Goal: Feedback & Contribution: Contribute content

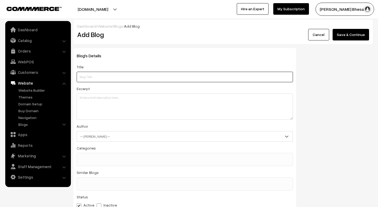
click at [91, 76] on input "text" at bounding box center [185, 77] width 217 height 11
type input "Bliss"
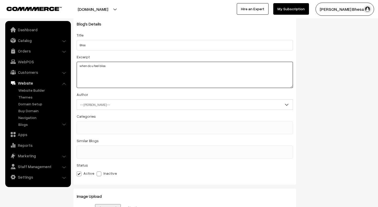
scroll to position [48, 0]
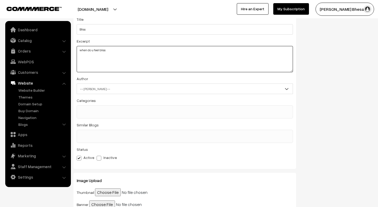
type textarea "when do u feel bliss"
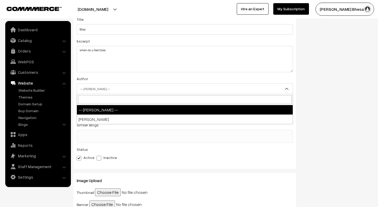
click at [96, 86] on span "-- Select Author --" at bounding box center [185, 88] width 216 height 9
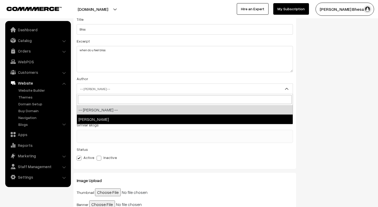
select select "1"
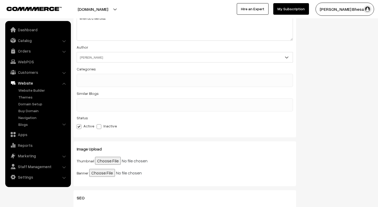
scroll to position [88, 0]
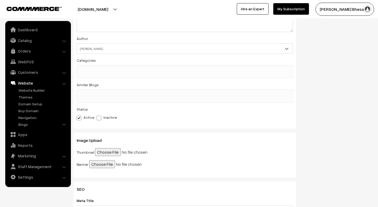
click at [96, 75] on span at bounding box center [185, 71] width 217 height 13
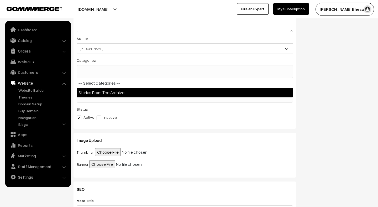
click at [100, 98] on span at bounding box center [185, 96] width 217 height 13
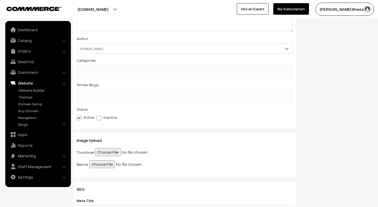
click at [93, 76] on span at bounding box center [185, 71] width 217 height 13
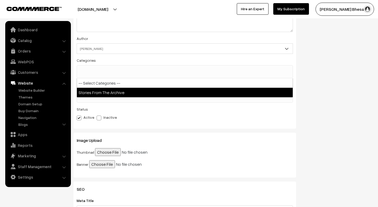
select select "1"
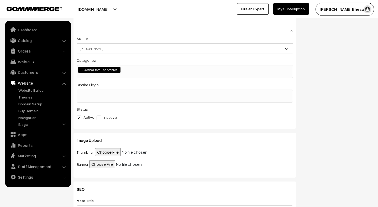
scroll to position [4, 0]
click at [117, 96] on ul at bounding box center [185, 93] width 216 height 7
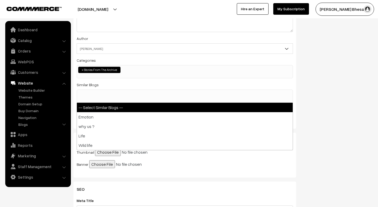
click at [313, 90] on div "Blog's Details Title Bliss Excerpt when do u feel bliss Author -- Select Author…" at bounding box center [223, 70] width 307 height 221
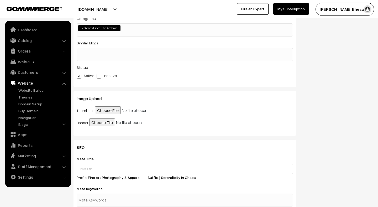
scroll to position [136, 0]
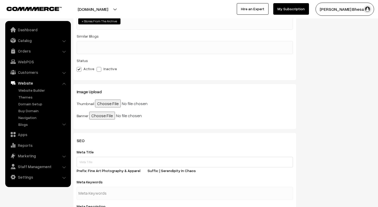
click at [102, 102] on input "file" at bounding box center [135, 104] width 80 height 8
type input "C:\fakepath\“Don’t worry and fret, faint hearted,_The chances have just begun,_…"
click at [103, 115] on input "file" at bounding box center [129, 116] width 80 height 8
type input "C:\fakepath\“Don’t worry and fret, faint hearted,_The chances have just begun,_…"
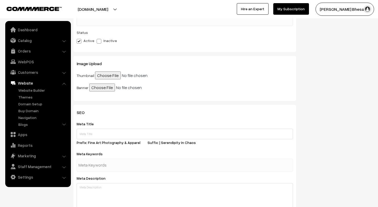
scroll to position [181, 0]
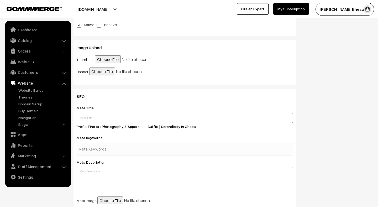
click at [91, 116] on input "text" at bounding box center [185, 118] width 217 height 11
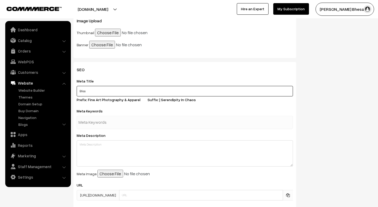
scroll to position [212, 0]
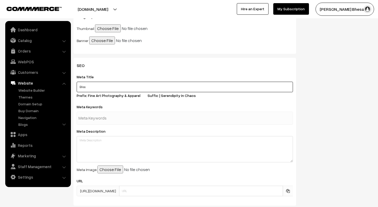
type input "Bliss"
click at [110, 124] on div at bounding box center [185, 118] width 217 height 13
type input "Bliss"
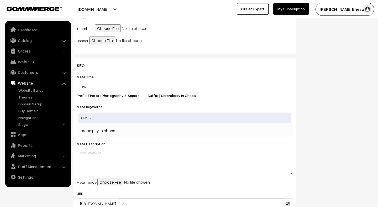
type input "serendipity in chaos"
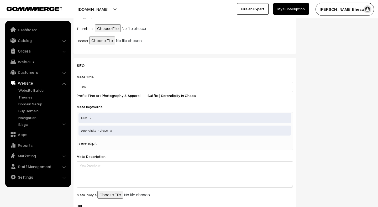
type input "serendipity"
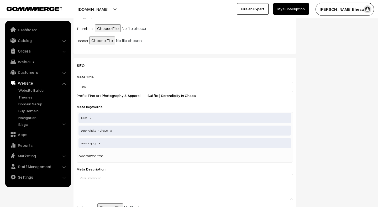
type input "oversized tees"
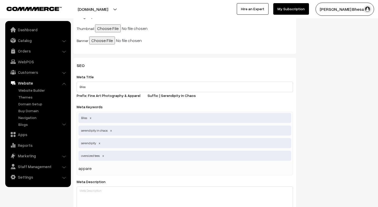
type input "apparel"
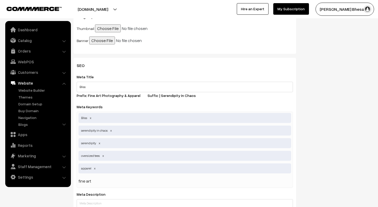
type input "fine art"
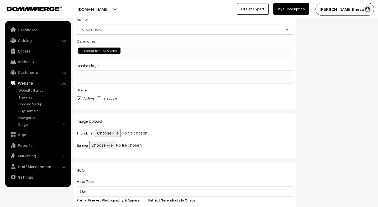
scroll to position [24, 0]
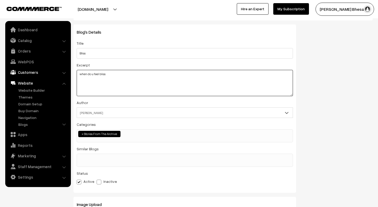
drag, startPoint x: 112, startPoint y: 76, endPoint x: 67, endPoint y: 71, distance: 45.4
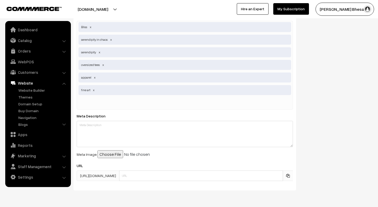
scroll to position [320, 0]
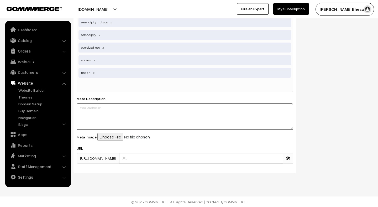
click at [102, 107] on textarea at bounding box center [185, 117] width 217 height 26
paste textarea "when do u feel bliss"
type textarea "when do u feel bliss"
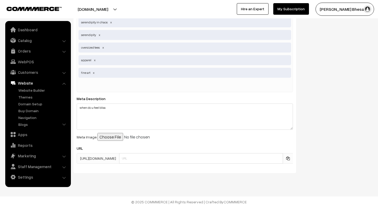
click at [114, 137] on input "file" at bounding box center [137, 137] width 80 height 8
type input "C:\fakepath\“Don’t worry and fret, faint hearted,_The chances have just begun,_…"
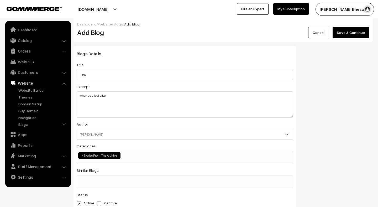
scroll to position [0, 0]
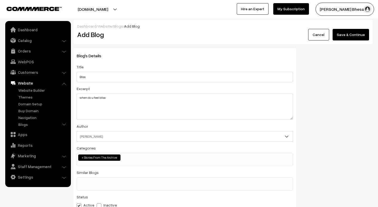
click at [349, 32] on button "Save & Continue" at bounding box center [351, 35] width 37 height 12
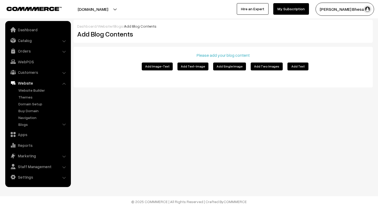
click at [148, 64] on button "Add Image-Text" at bounding box center [157, 67] width 31 height 8
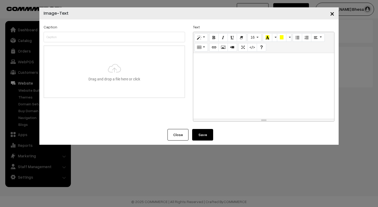
click at [220, 85] on div at bounding box center [263, 86] width 141 height 66
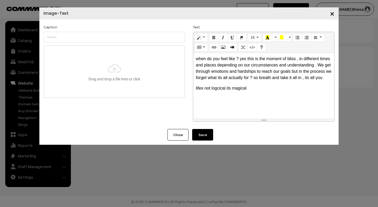
click at [207, 135] on button "Save" at bounding box center [202, 135] width 21 height 12
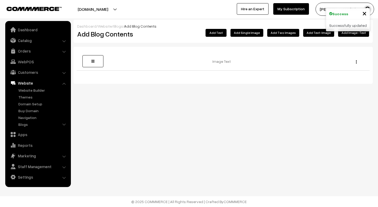
click at [250, 34] on button "Add Single Image" at bounding box center [247, 33] width 33 height 8
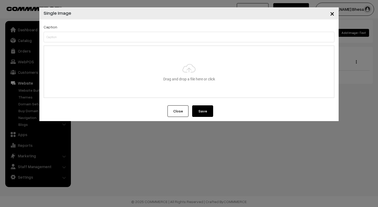
click at [332, 13] on span "×" at bounding box center [332, 13] width 4 height 10
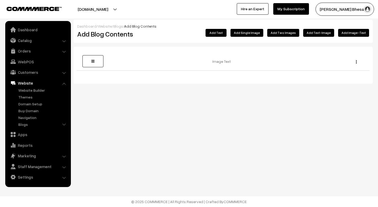
click at [289, 34] on button "Add Two Images" at bounding box center [283, 33] width 32 height 8
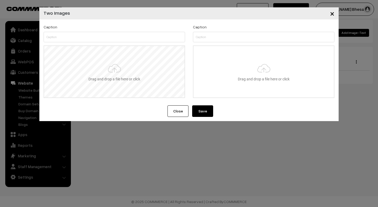
click at [125, 79] on input "file" at bounding box center [114, 71] width 141 height 51
type input "C:\fakepath\Homes in kashmir _._._._._._._._._._._._._._._._._._._._#spicollect…"
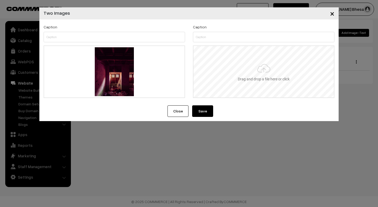
click at [233, 73] on input "file" at bounding box center [264, 71] width 141 height 51
type input "C:\fakepath\Tried my hand last photo of 2021 , u been wild but very inspiring t…"
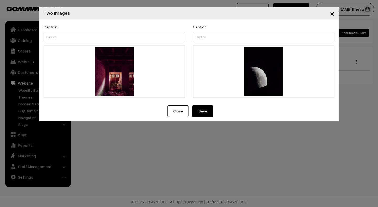
click at [202, 111] on button "Save" at bounding box center [202, 111] width 21 height 12
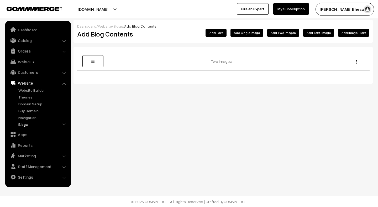
click at [23, 125] on link "Blogs" at bounding box center [43, 125] width 52 height 6
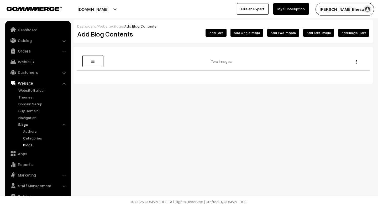
click at [29, 146] on link "Blogs" at bounding box center [45, 145] width 47 height 6
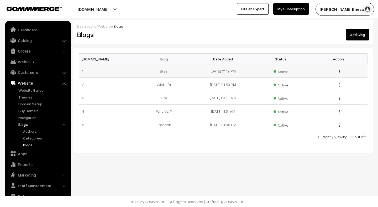
click at [340, 71] on img "button" at bounding box center [340, 71] width 1 height 3
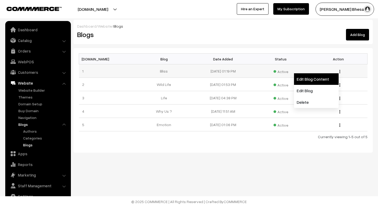
click at [310, 80] on link "Edit Blog Content" at bounding box center [316, 79] width 45 height 12
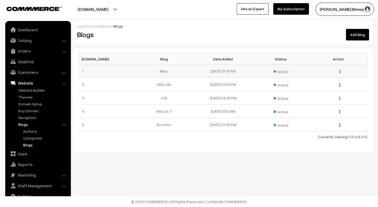
click at [340, 70] on img "button" at bounding box center [340, 71] width 1 height 3
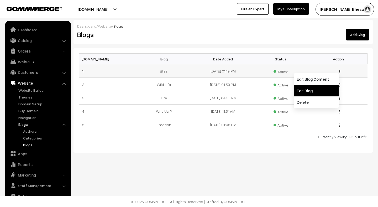
click at [324, 89] on link "Edit Blog" at bounding box center [316, 91] width 45 height 12
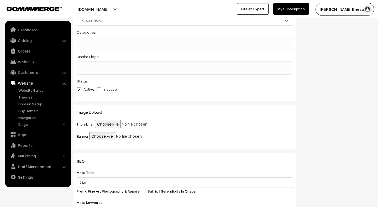
scroll to position [139, 0]
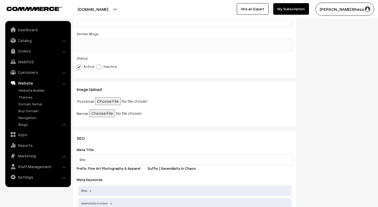
click at [104, 101] on input "file" at bounding box center [135, 101] width 80 height 8
type input "C:\fakepath\“Don’t worry and fret, faint hearted,_The chances have just begun,_…"
click at [105, 112] on input "file" at bounding box center [129, 113] width 80 height 8
type input "C:\fakepath\“Don’t worry and fret, faint hearted,_The chances have just begun,_…"
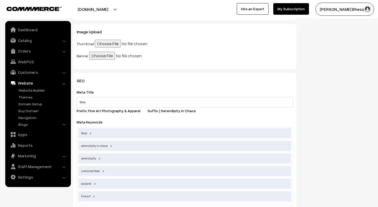
scroll to position [0, 0]
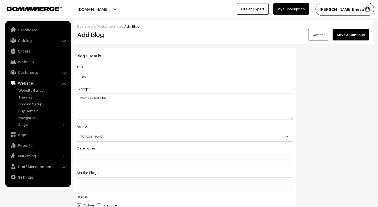
click at [341, 37] on button "Save & Continue" at bounding box center [351, 35] width 37 height 12
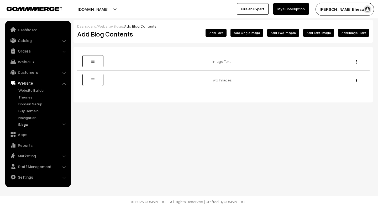
click at [27, 123] on link "Blogs" at bounding box center [43, 125] width 52 height 6
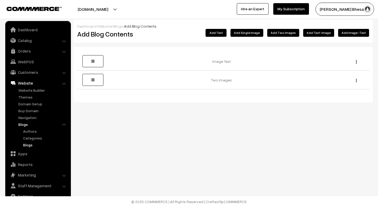
click at [29, 146] on link "Blogs" at bounding box center [45, 145] width 47 height 6
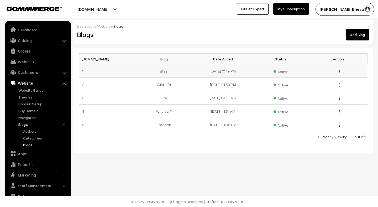
click at [341, 71] on div "Edit Blog Content Edit Blog Delete" at bounding box center [338, 71] width 51 height 6
click at [339, 71] on button "button" at bounding box center [339, 71] width 1 height 4
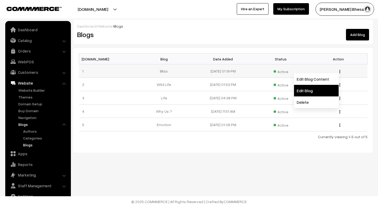
click at [308, 89] on link "Edit Blog" at bounding box center [316, 91] width 45 height 12
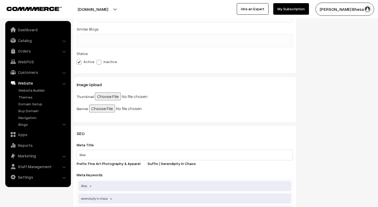
scroll to position [159, 0]
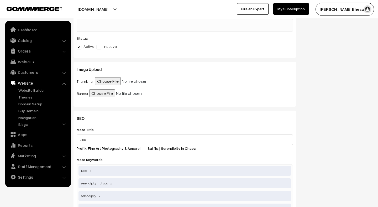
click at [109, 83] on input "file" at bounding box center [135, 81] width 80 height 8
type input "C:\fakepath\“Don’t worry and fret, faint hearted,_The chances have just begun,_…"
click at [95, 93] on input "file" at bounding box center [129, 93] width 80 height 8
type input "C:\fakepath\“Don’t worry and fret, faint hearted,_The chances have just begun,_…"
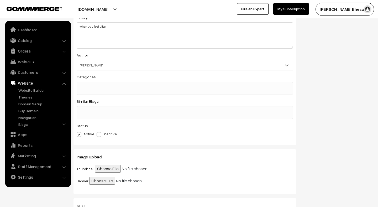
scroll to position [0, 0]
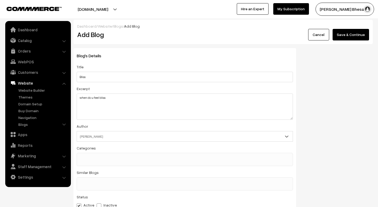
click at [342, 33] on button "Save & Continue" at bounding box center [351, 35] width 37 height 12
click at [342, 39] on button "Save & Continue" at bounding box center [351, 35] width 37 height 12
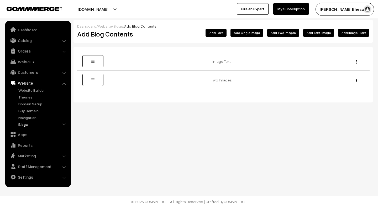
click at [29, 126] on link "Blogs" at bounding box center [43, 125] width 52 height 6
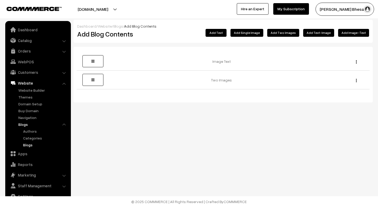
click at [30, 145] on link "Blogs" at bounding box center [45, 145] width 47 height 6
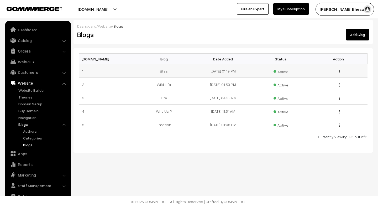
click at [339, 71] on div "Edit Blog Content Edit Blog Delete" at bounding box center [338, 71] width 51 height 6
click at [340, 71] on img "button" at bounding box center [340, 71] width 1 height 3
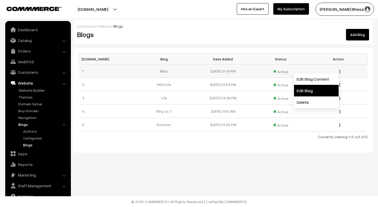
click at [309, 89] on link "Edit Blog" at bounding box center [316, 91] width 45 height 12
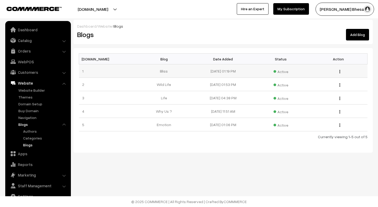
click at [339, 72] on button "button" at bounding box center [339, 71] width 1 height 4
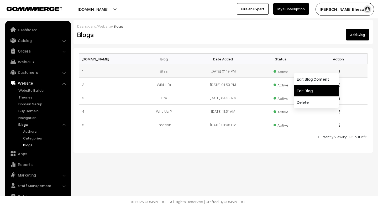
click at [311, 91] on link "Edit Blog" at bounding box center [316, 91] width 45 height 12
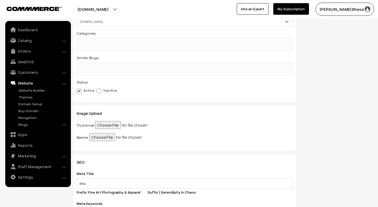
scroll to position [155, 0]
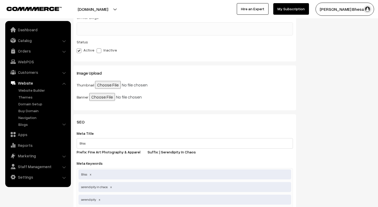
click at [100, 87] on input "file" at bounding box center [135, 85] width 80 height 8
type input "C:\fakepath\“Don’t worry and fret, faint hearted,_The chances have just begun,_…"
click at [95, 99] on input "file" at bounding box center [129, 97] width 80 height 8
type input "C:\fakepath\“Don’t worry and fret, faint hearted,_The chances have just begun,_…"
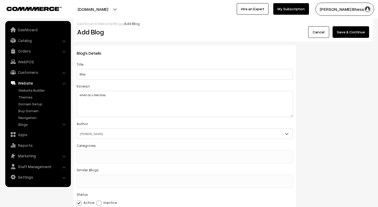
scroll to position [0, 0]
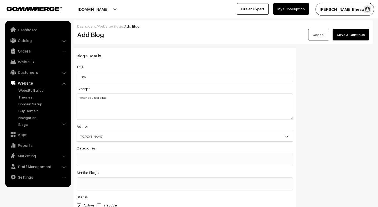
click at [353, 34] on button "Save & Continue" at bounding box center [351, 35] width 37 height 12
